Goal: Task Accomplishment & Management: Use online tool/utility

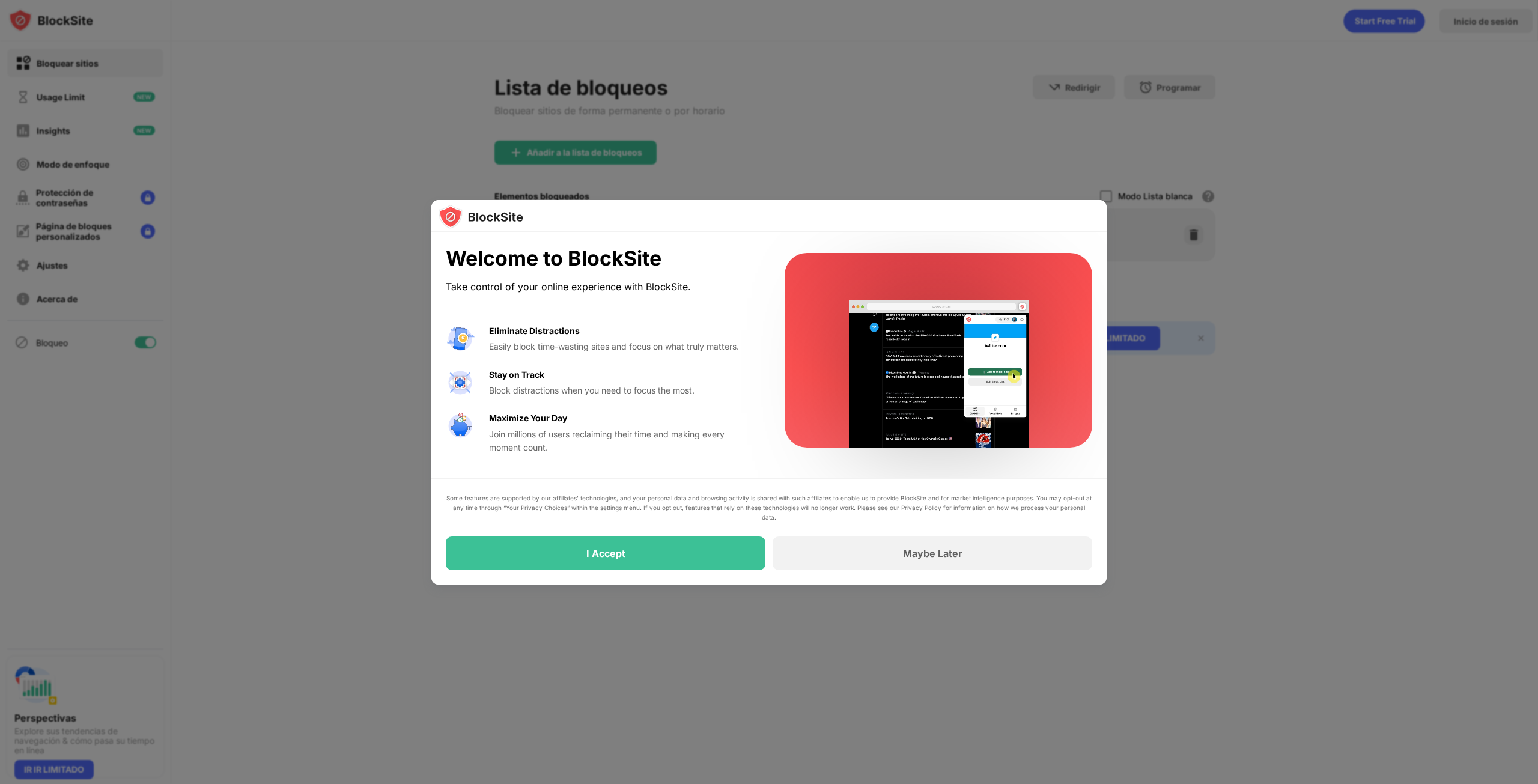
drag, startPoint x: 697, startPoint y: 545, endPoint x: 711, endPoint y: 523, distance: 26.1
click at [711, 523] on div "Some features are supported by our affiliates’ technologies, and your personal …" at bounding box center [769, 531] width 646 height 77
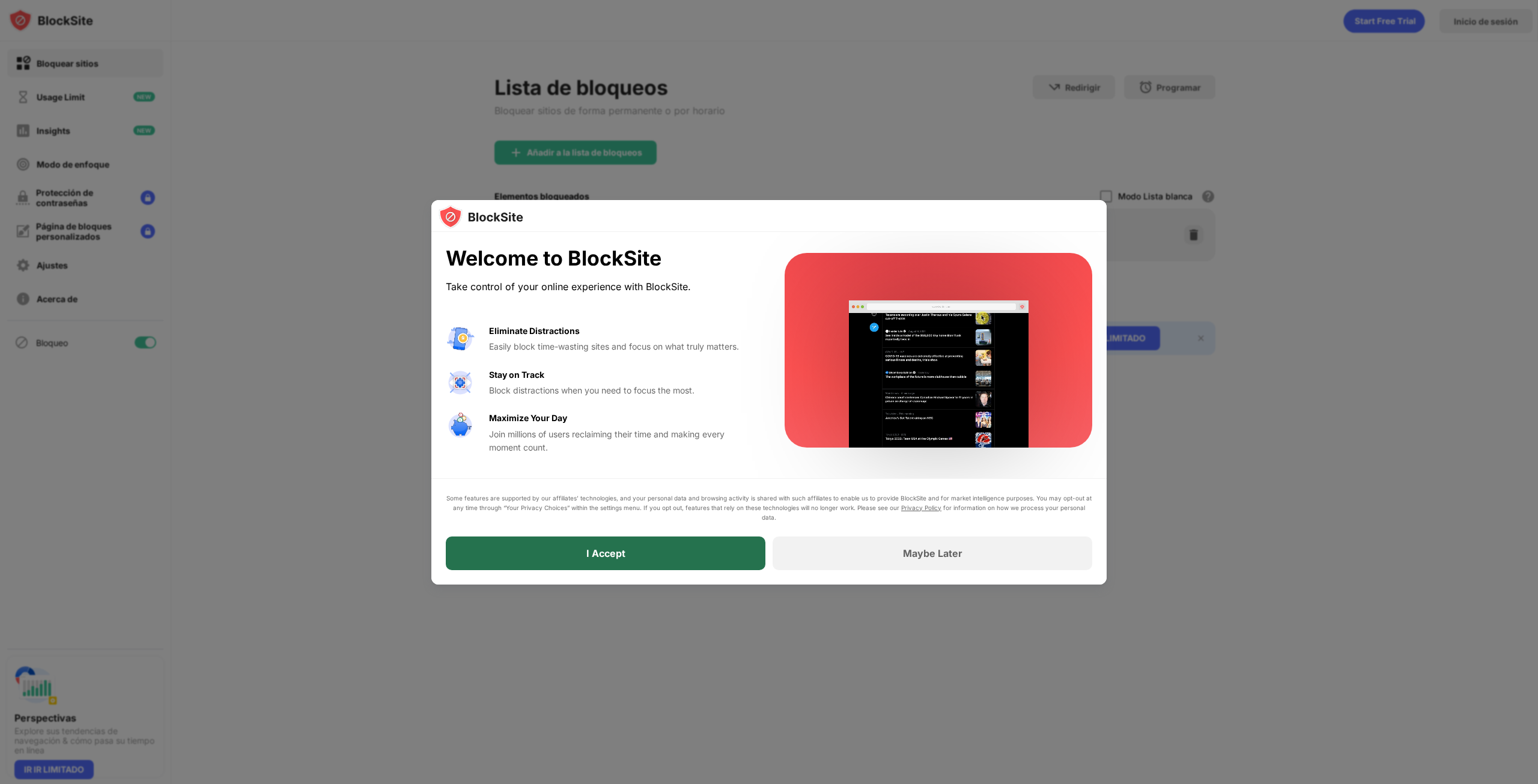
click at [703, 550] on div "I Accept" at bounding box center [606, 553] width 320 height 34
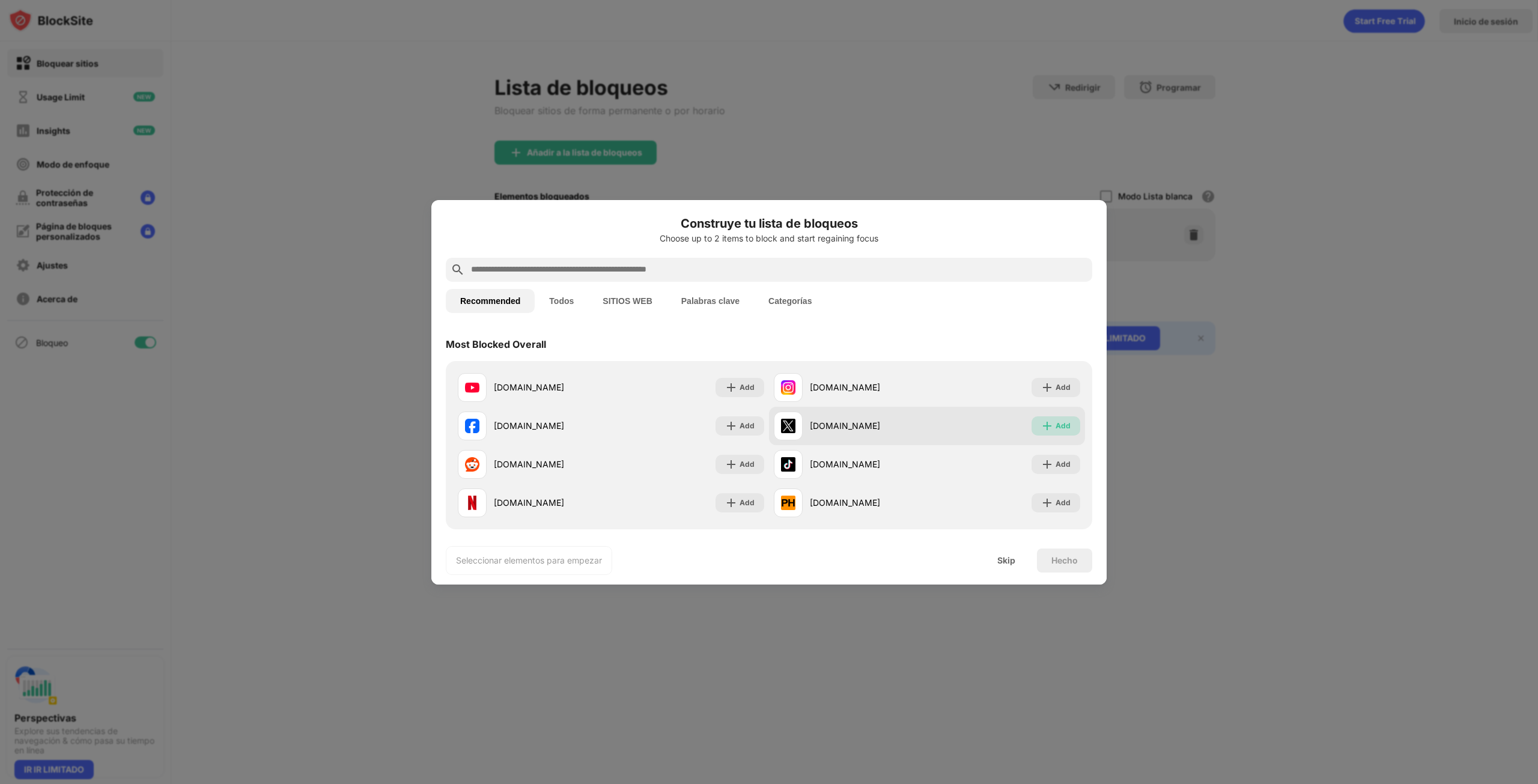
click at [1056, 423] on div "Add" at bounding box center [1063, 426] width 15 height 12
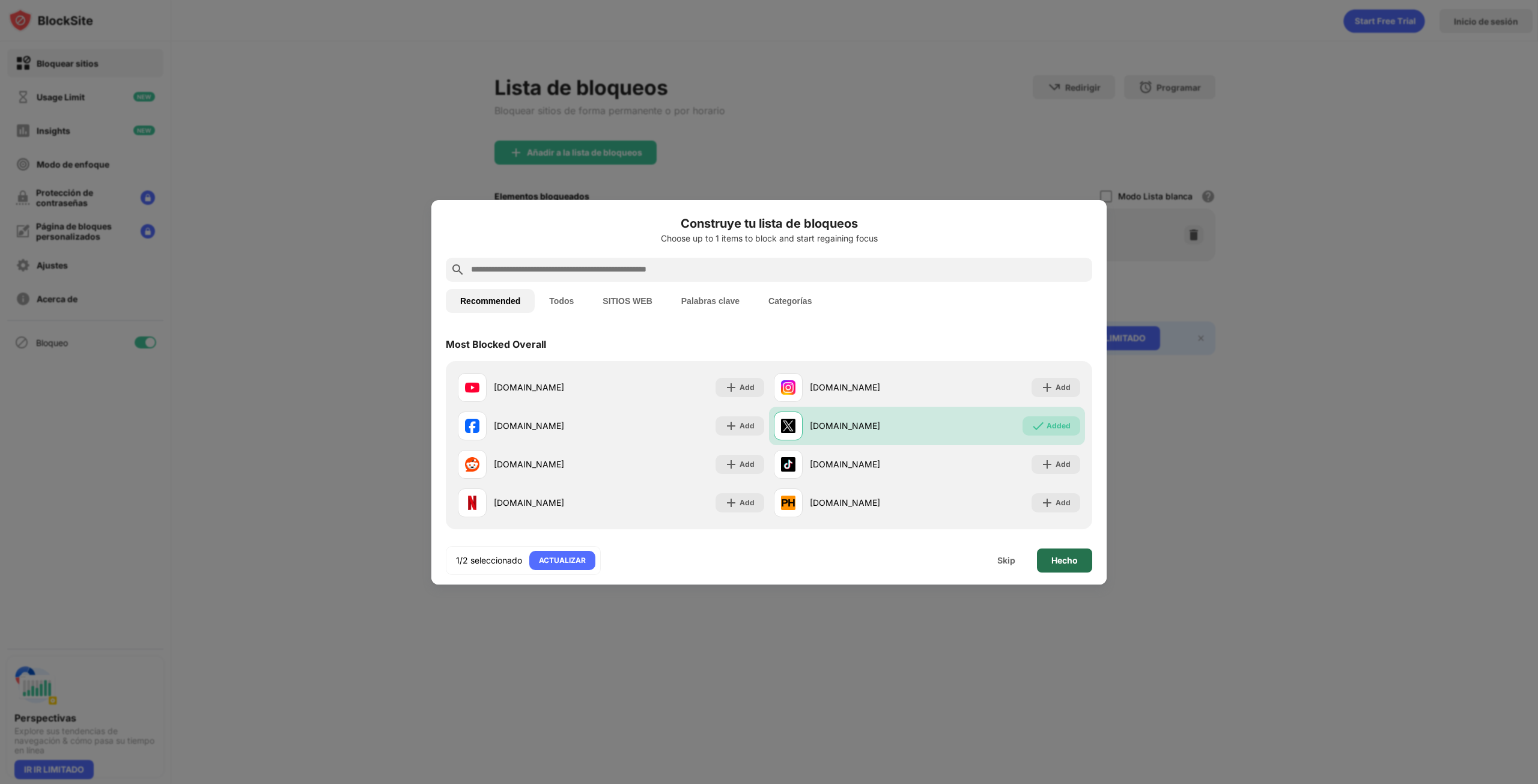
click at [1068, 569] on div "Hecho" at bounding box center [1065, 560] width 55 height 24
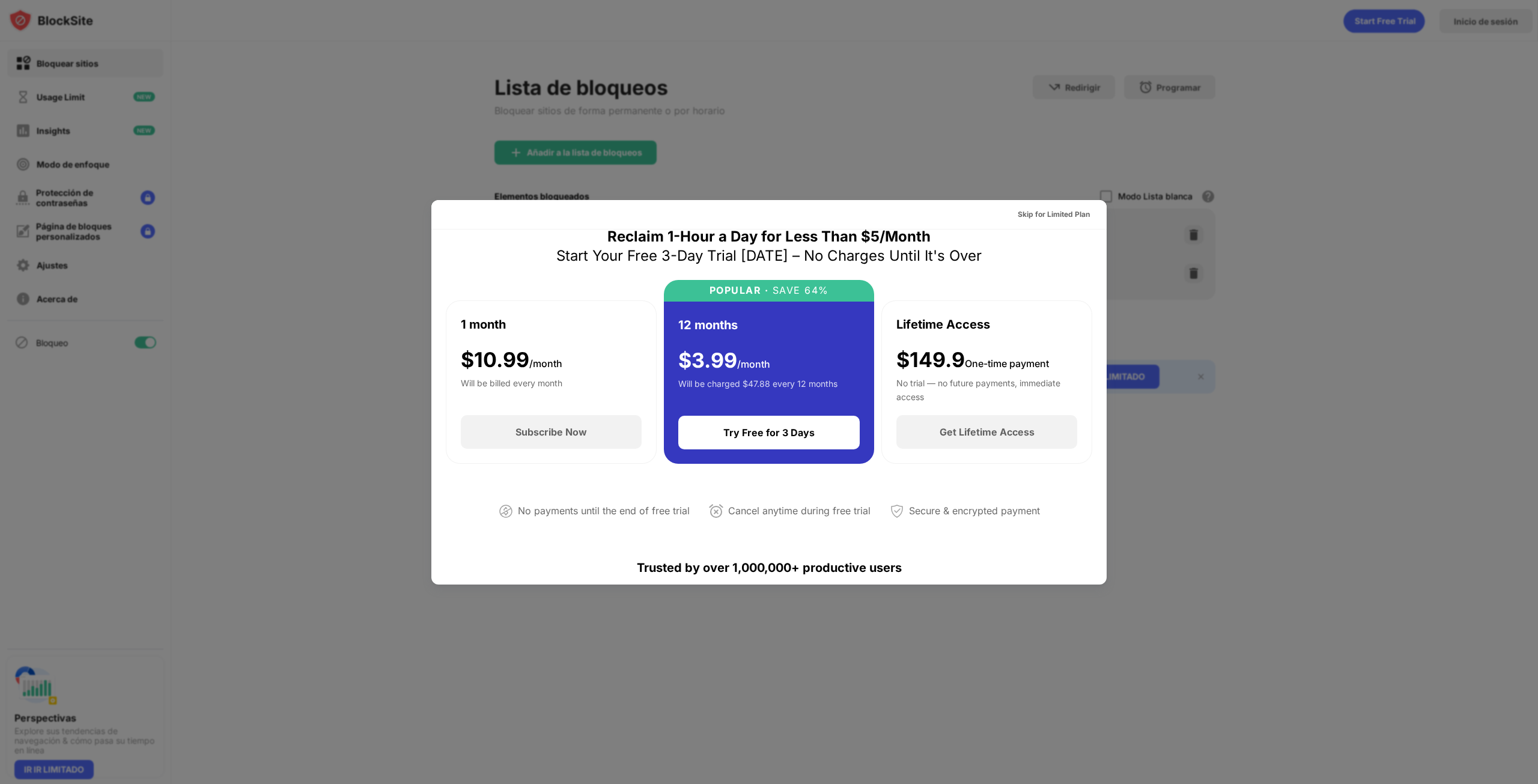
scroll to position [421, 0]
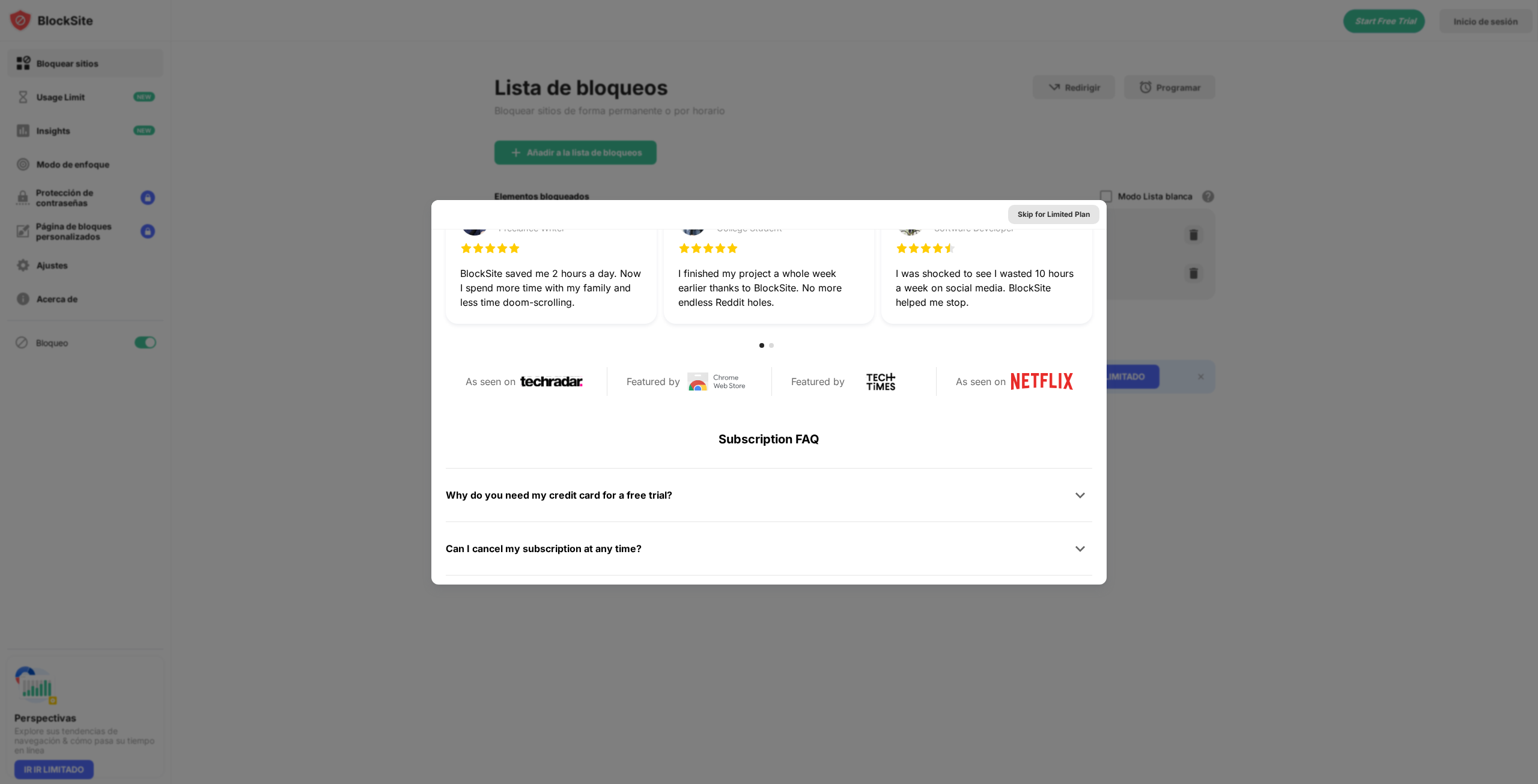
click at [1045, 206] on div "Skip for Limited Plan" at bounding box center [1053, 215] width 91 height 20
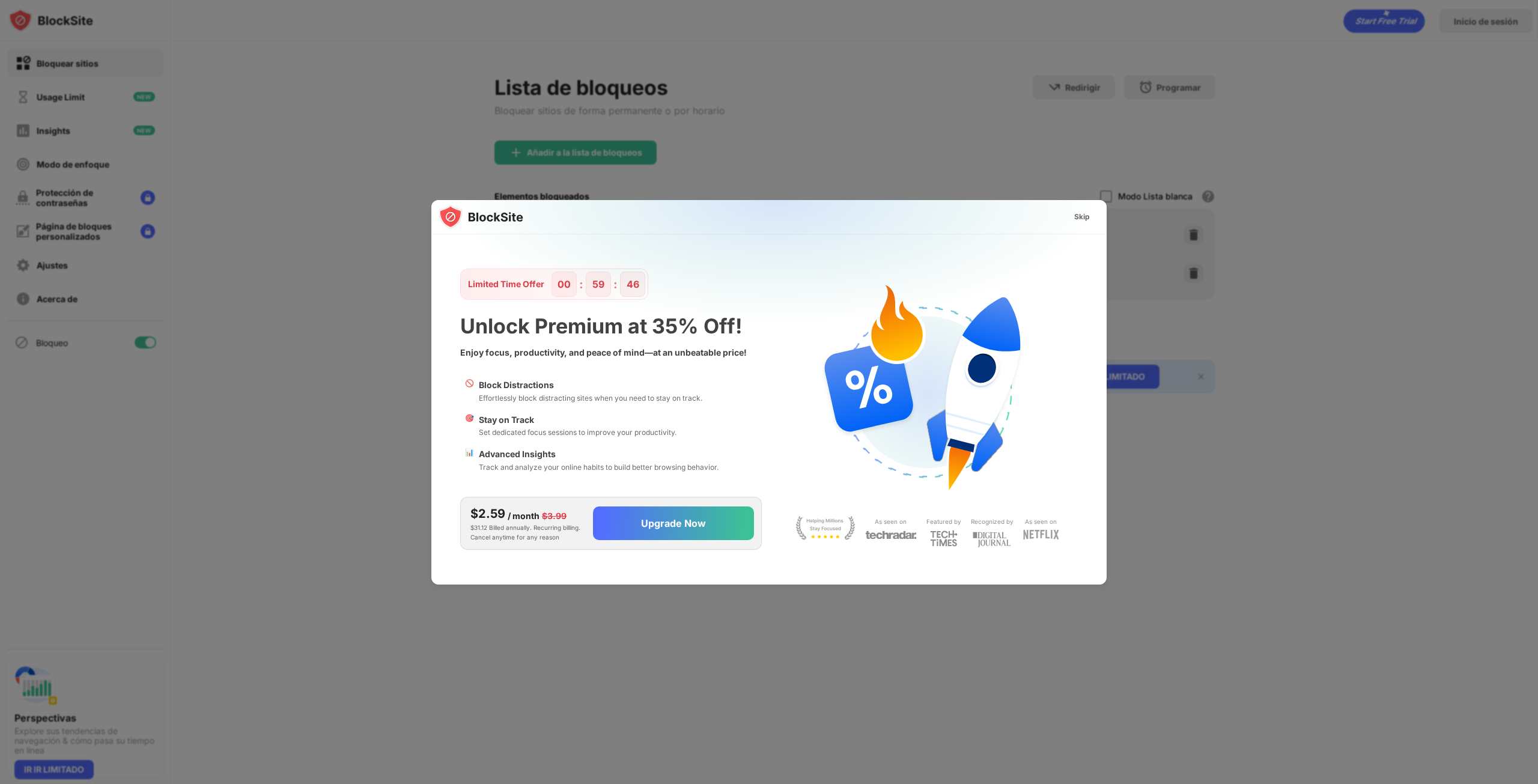
scroll to position [0, 0]
click at [1083, 211] on div "Skip" at bounding box center [1082, 217] width 16 height 12
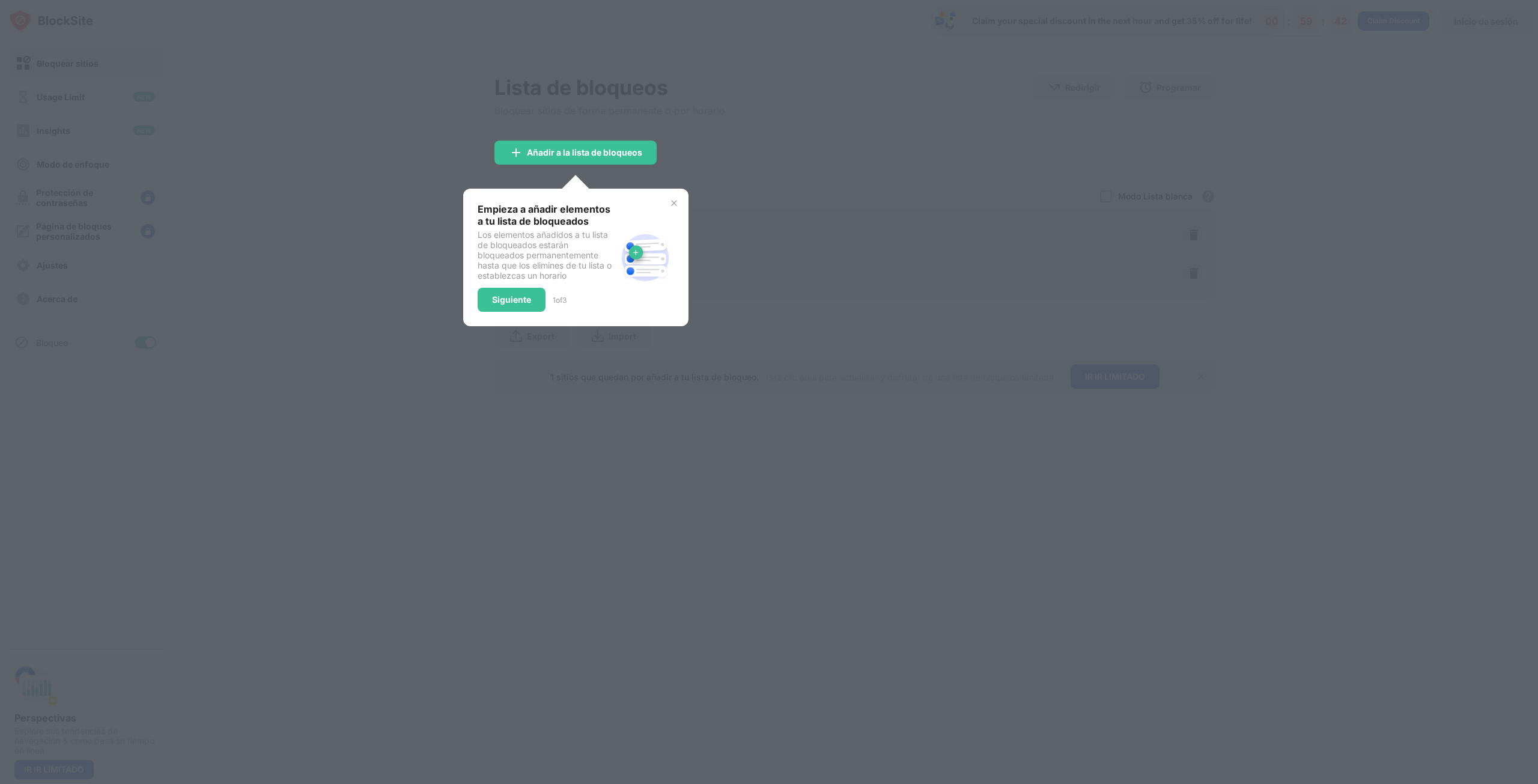
click at [679, 205] on div "Empieza a añadir elementos a tu lista de bloqueados Los elementos añadidos a tu…" at bounding box center [576, 257] width 226 height 138
click at [670, 203] on img at bounding box center [674, 202] width 10 height 10
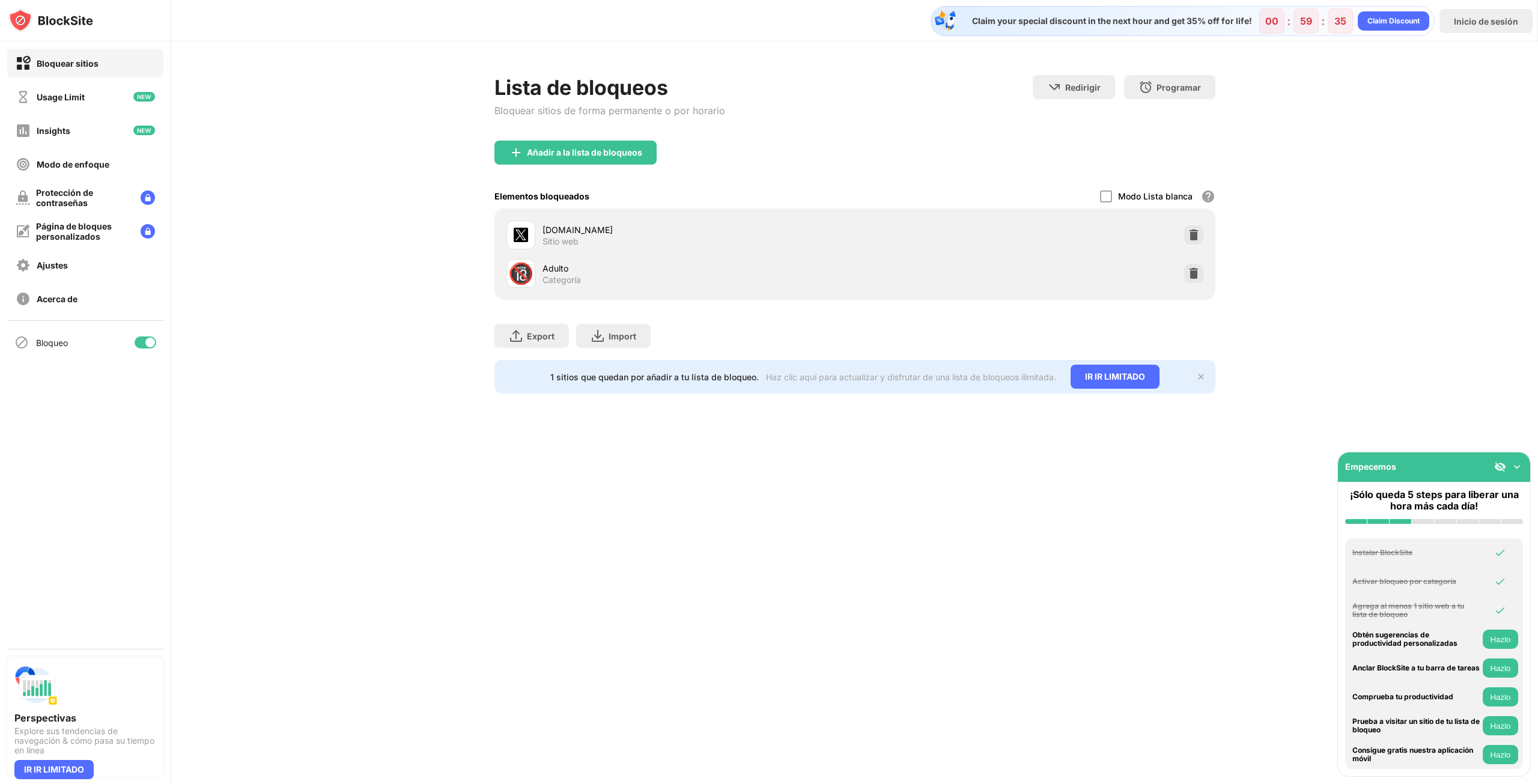
click at [543, 282] on div "Categoría" at bounding box center [561, 280] width 38 height 11
click at [1197, 268] on img at bounding box center [1194, 273] width 12 height 12
